Goal: Information Seeking & Learning: Learn about a topic

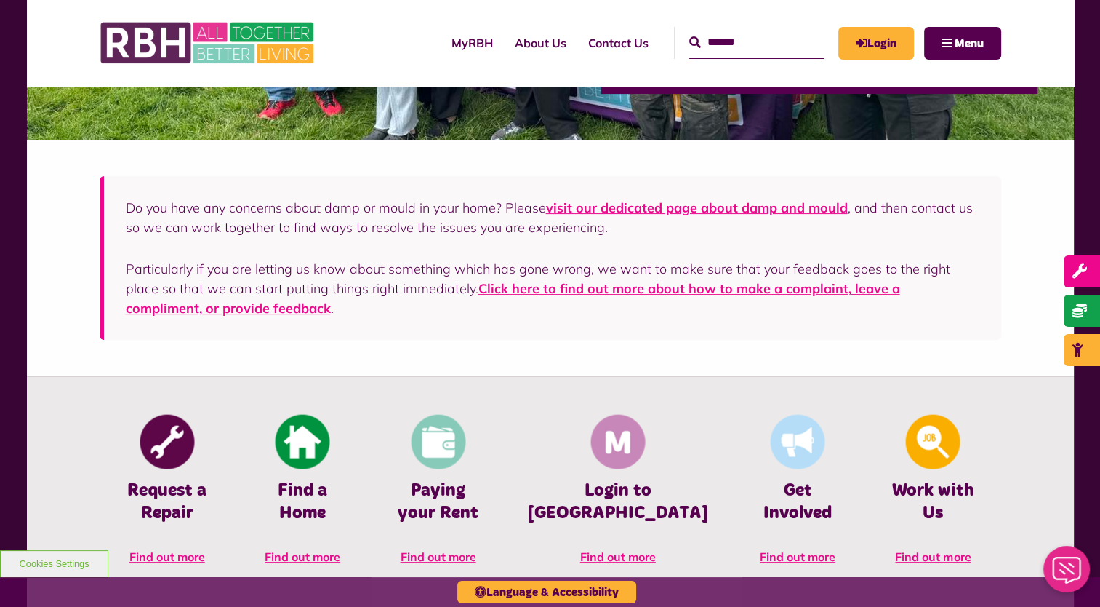
scroll to position [364, 0]
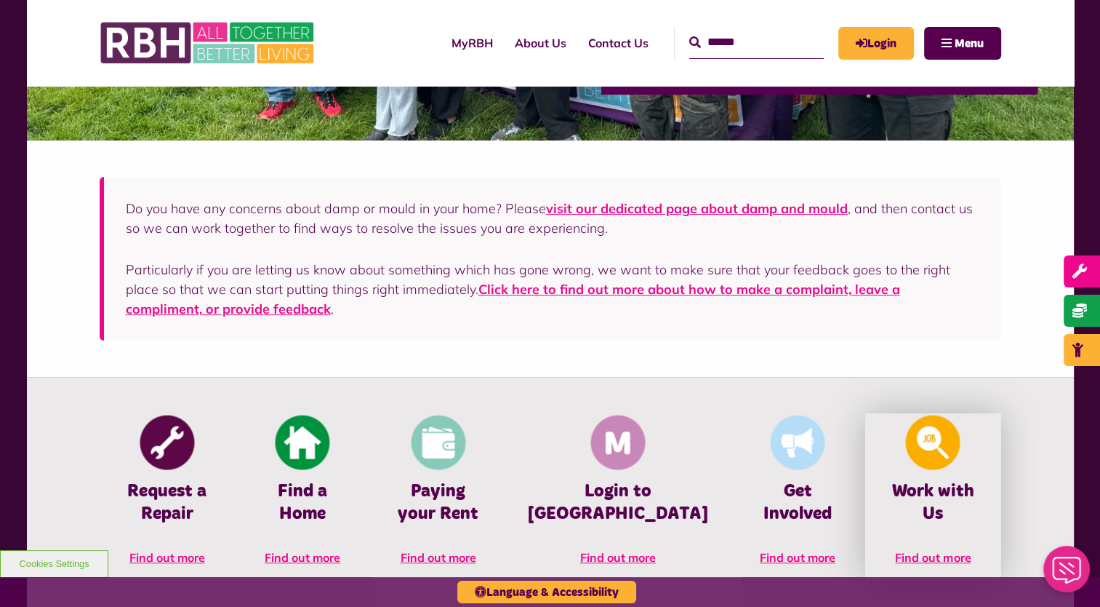
click at [906, 519] on link "Work with Us Find out more" at bounding box center [932, 496] width 135 height 167
